Goal: Task Accomplishment & Management: Manage account settings

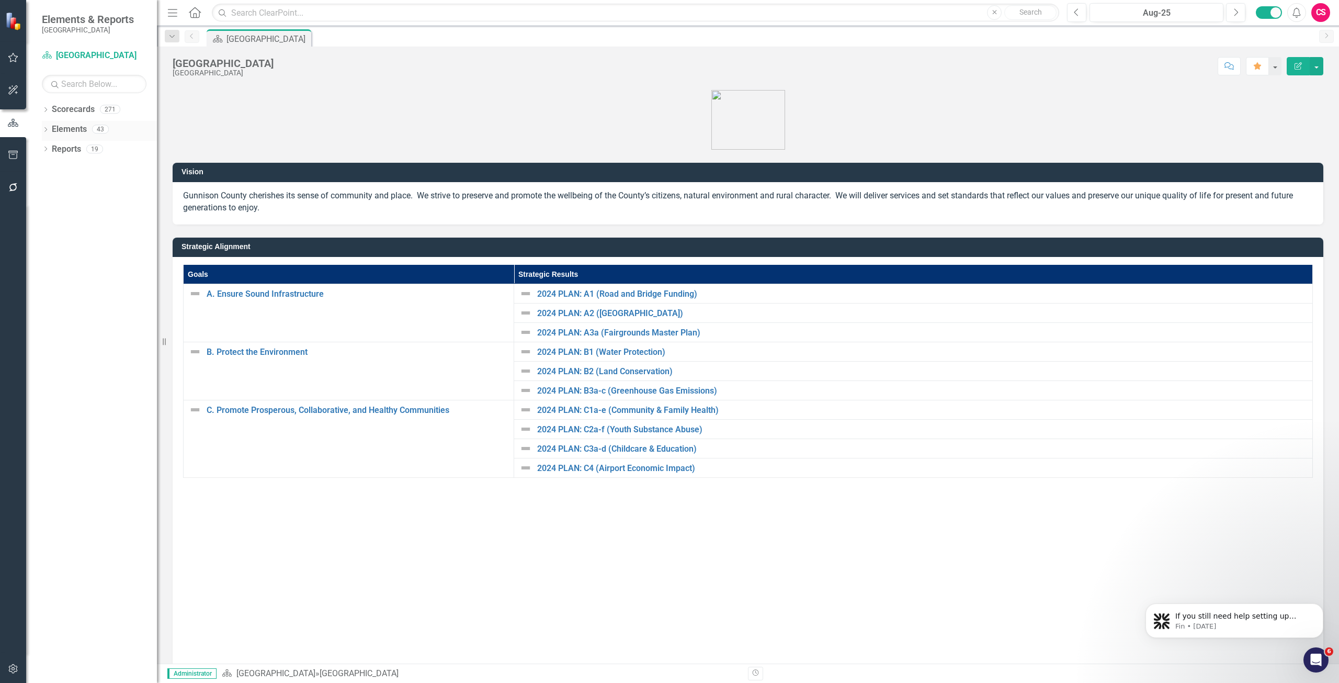
click at [62, 124] on link "Elements" at bounding box center [69, 129] width 35 height 12
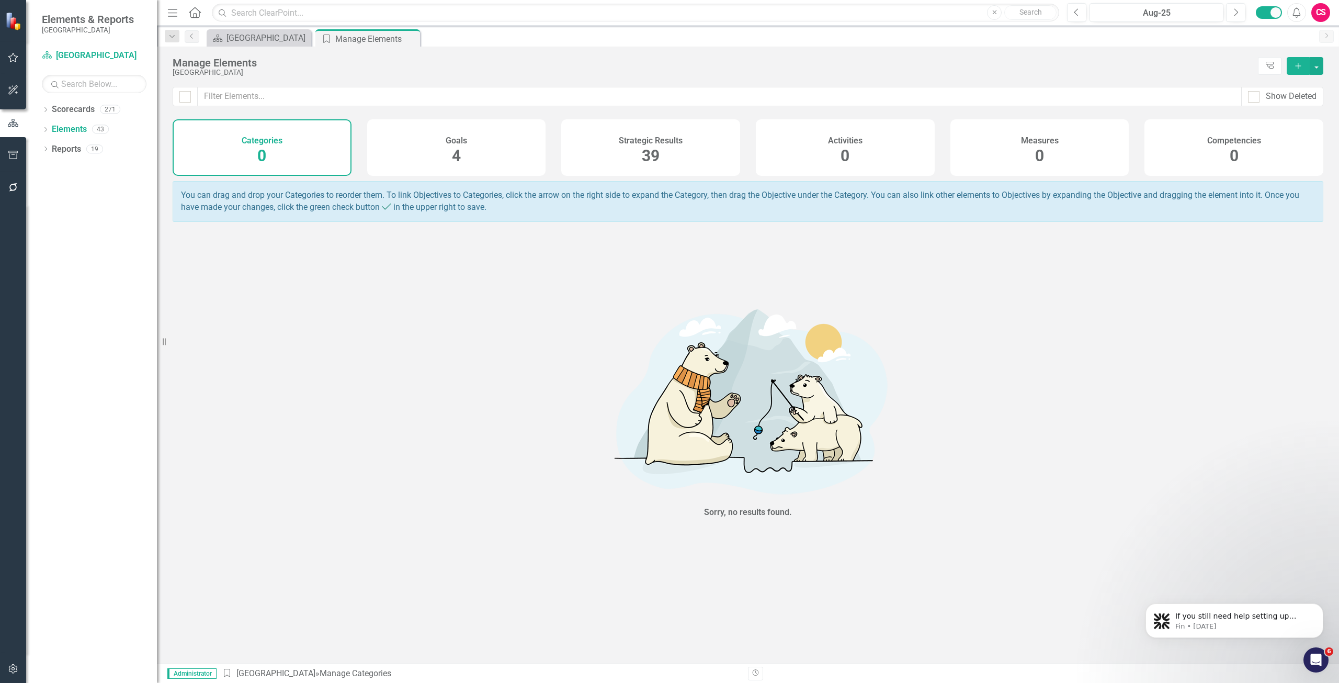
click at [1178, 146] on div "Competencies 0" at bounding box center [1233, 147] width 179 height 56
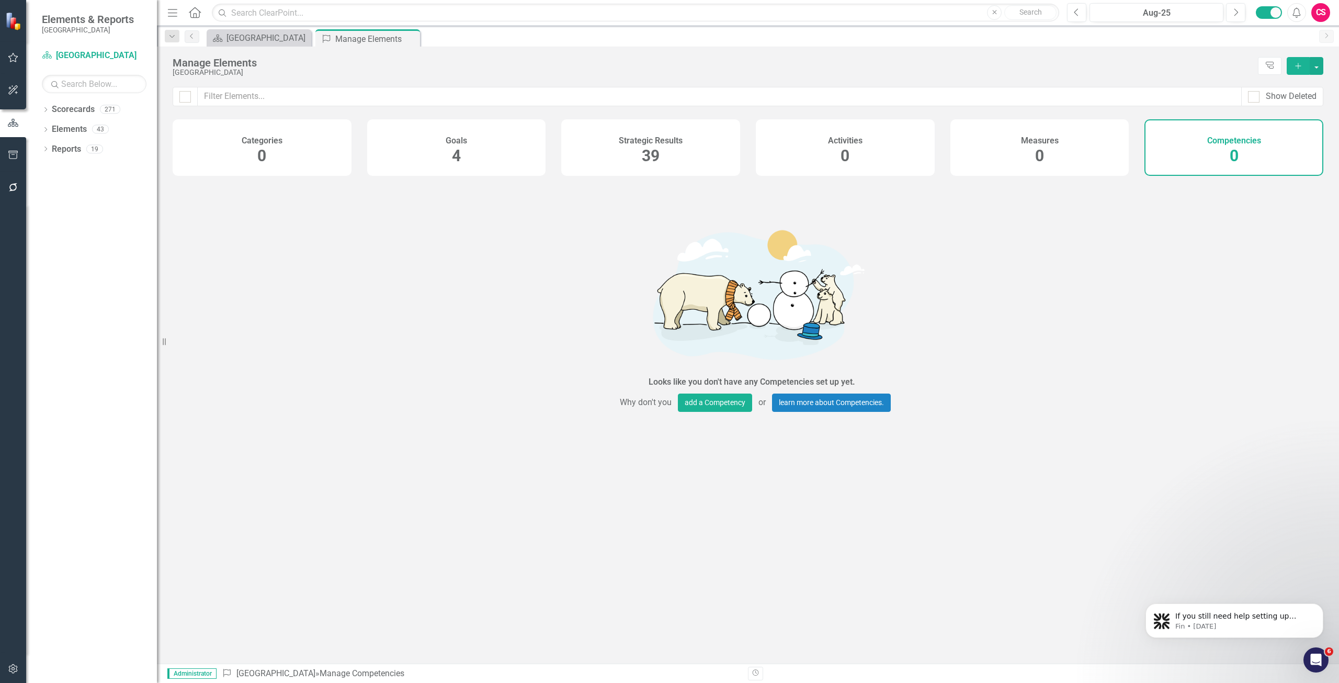
click at [880, 151] on div "Activities 0" at bounding box center [845, 147] width 179 height 56
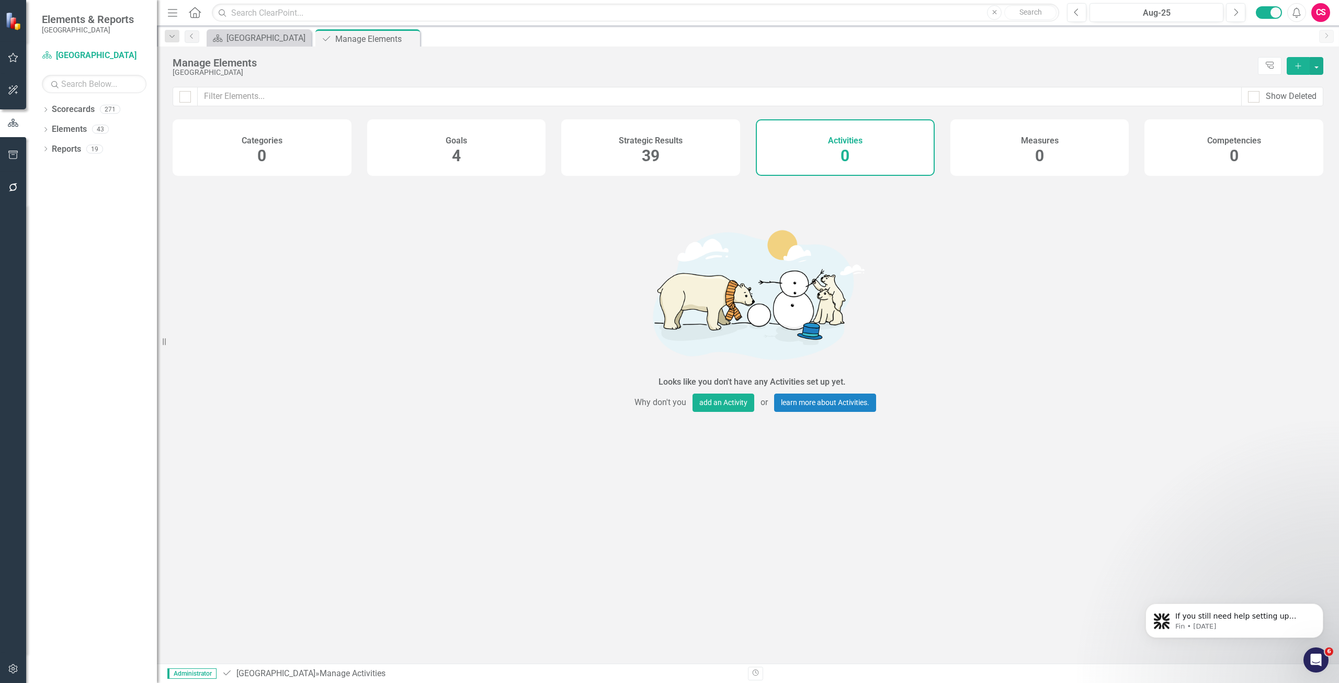
click at [685, 144] on div "Strategic Results 39" at bounding box center [650, 147] width 179 height 56
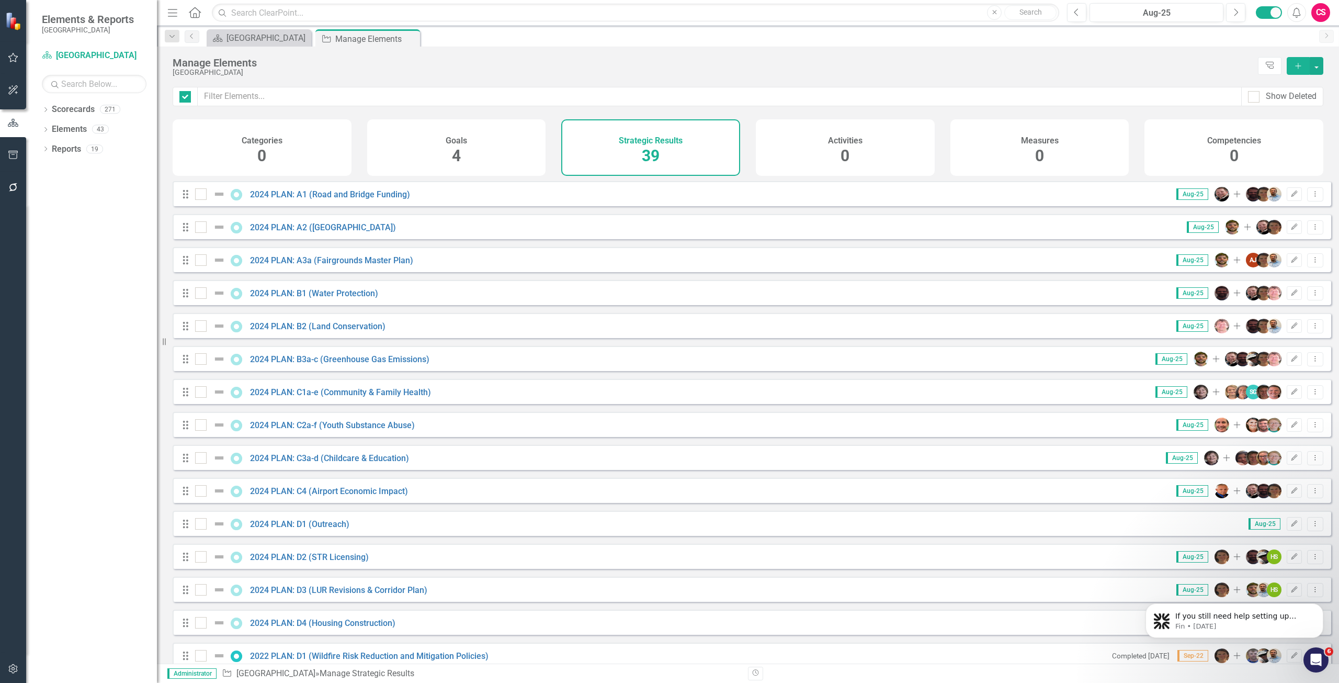
checkbox input "false"
click at [1325, 8] on div "CS" at bounding box center [1320, 12] width 19 height 19
click at [1288, 144] on link "Logout Log Out" at bounding box center [1288, 151] width 83 height 19
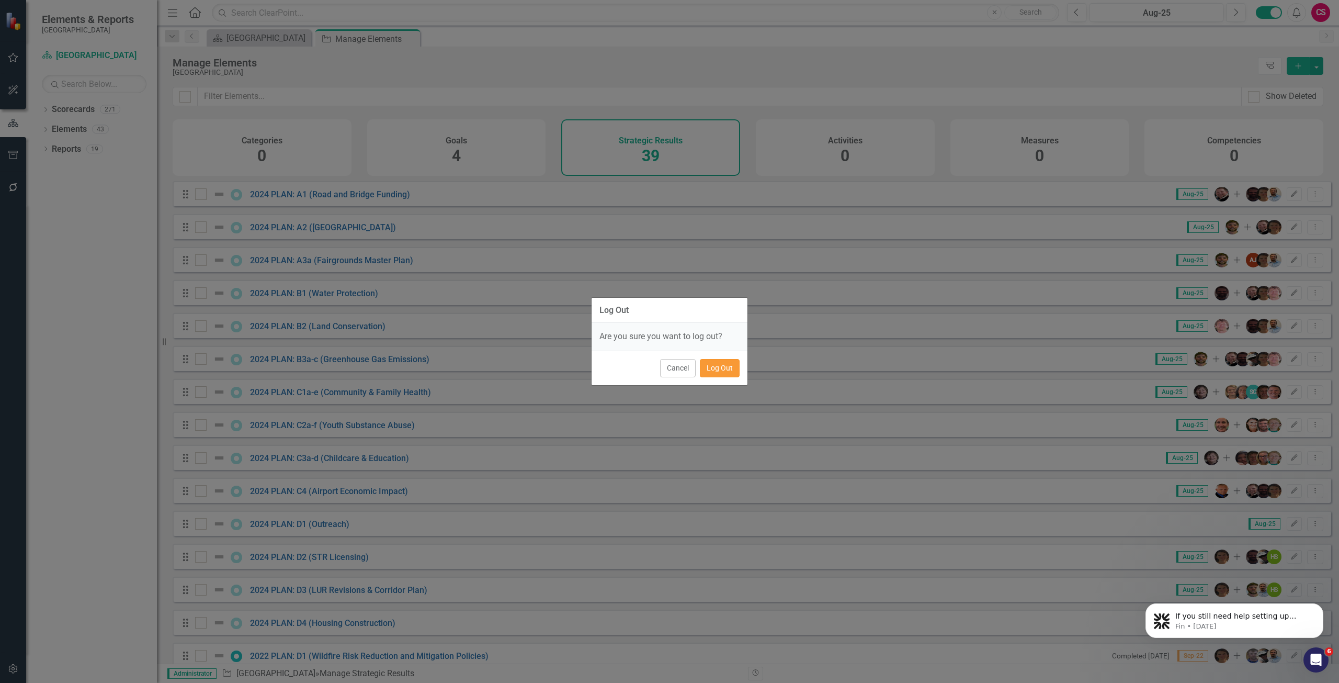
click at [719, 368] on button "Log Out" at bounding box center [720, 368] width 40 height 18
